Goal: Information Seeking & Learning: Learn about a topic

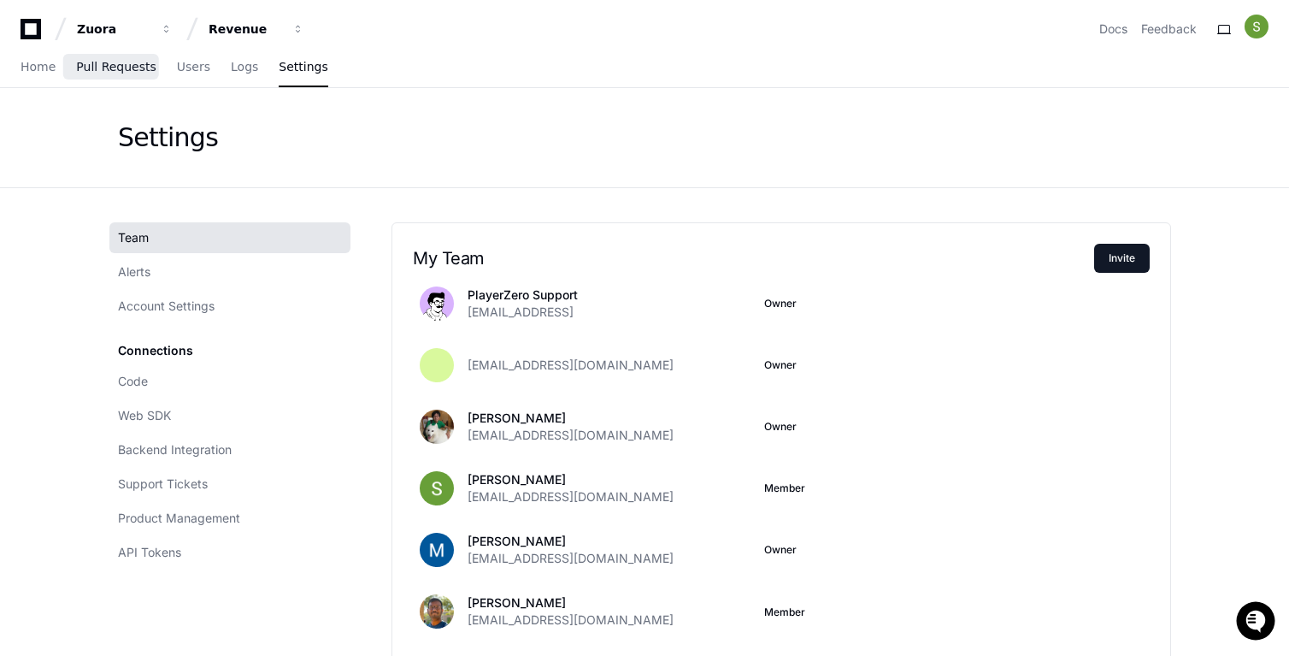
click at [130, 65] on span "Pull Requests" at bounding box center [115, 67] width 79 height 10
click at [118, 67] on span "Pull Requests" at bounding box center [115, 67] width 79 height 10
click at [96, 74] on link "Pull Requests" at bounding box center [115, 67] width 79 height 39
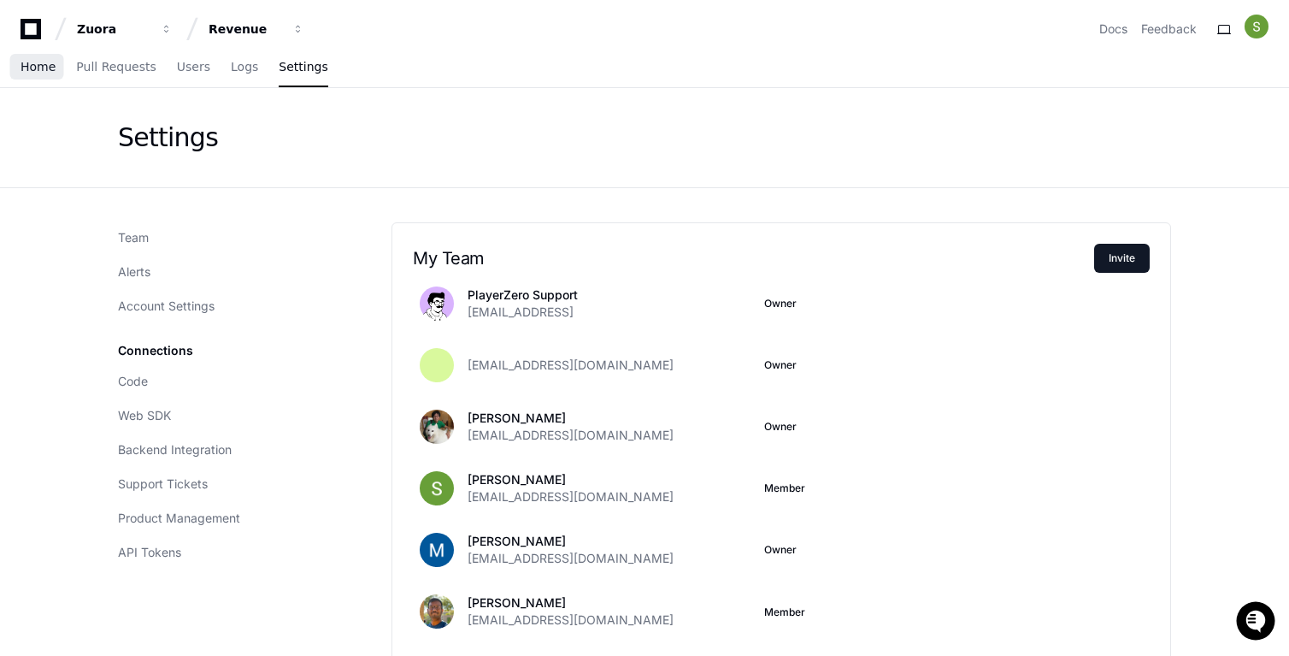
click at [40, 62] on span "Home" at bounding box center [38, 67] width 35 height 10
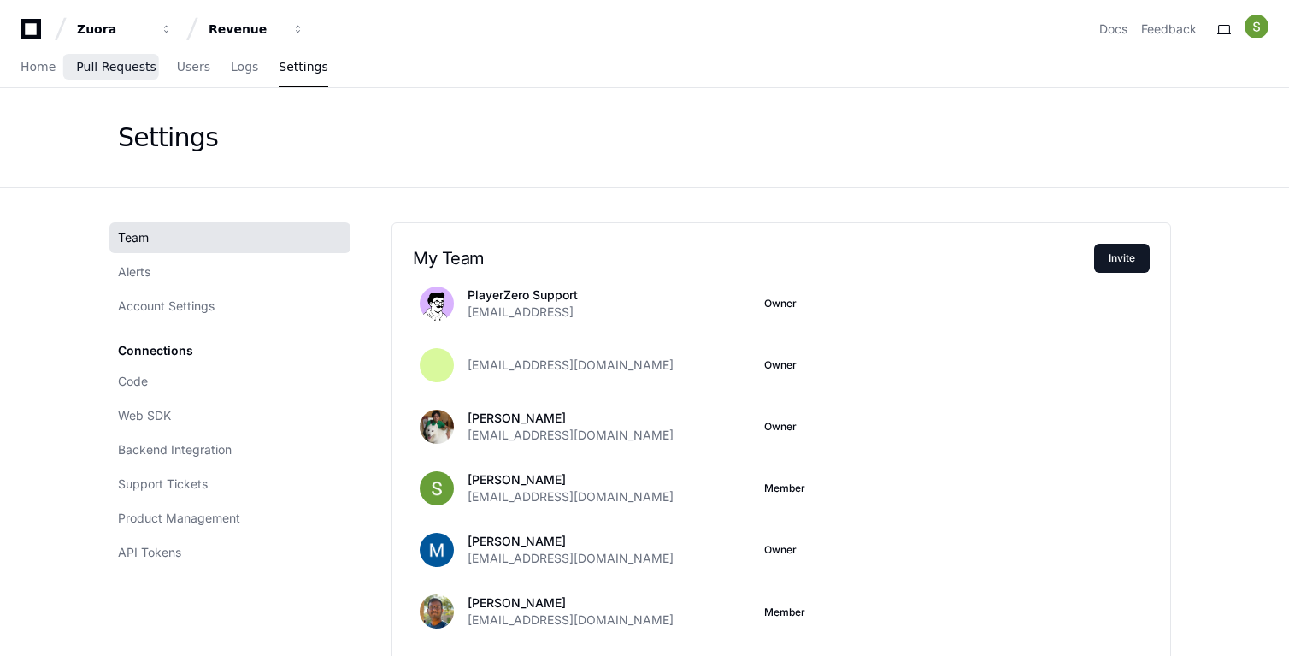
click at [97, 68] on span "Pull Requests" at bounding box center [115, 67] width 79 height 10
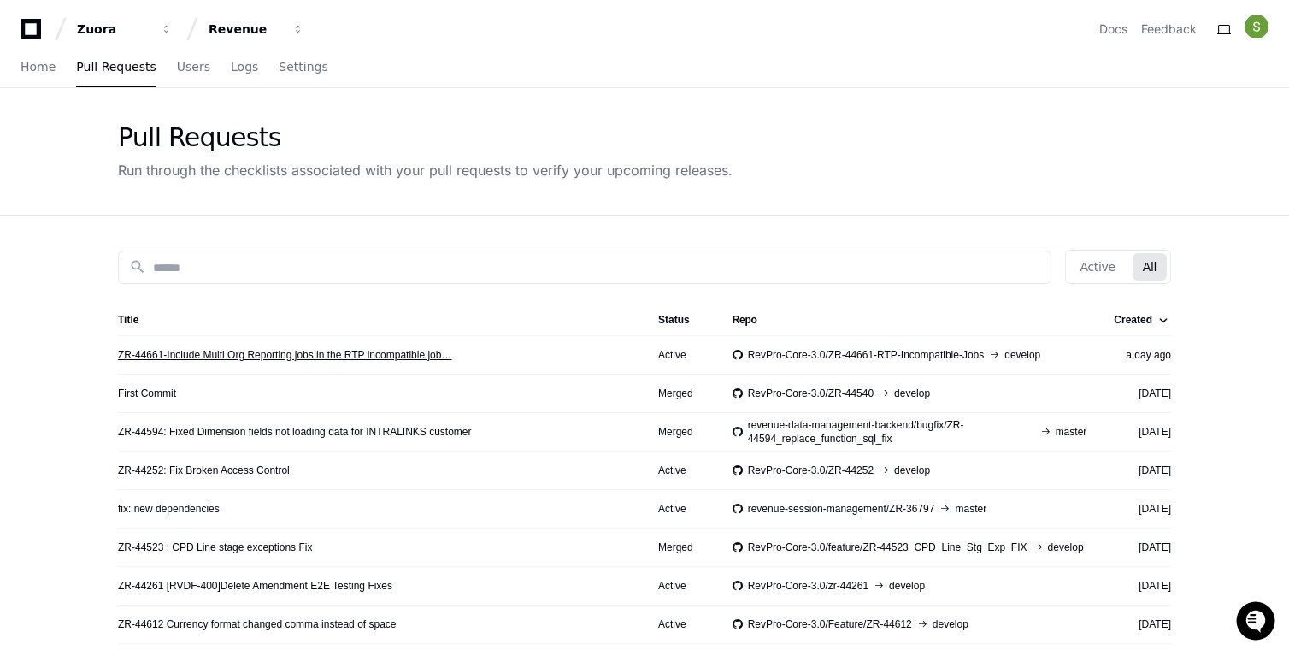
click at [347, 359] on link "ZR-44661-Include Multi Org Reporting jobs in the RTP incompatible job…" at bounding box center [284, 355] width 333 height 14
